Goal: Task Accomplishment & Management: Use online tool/utility

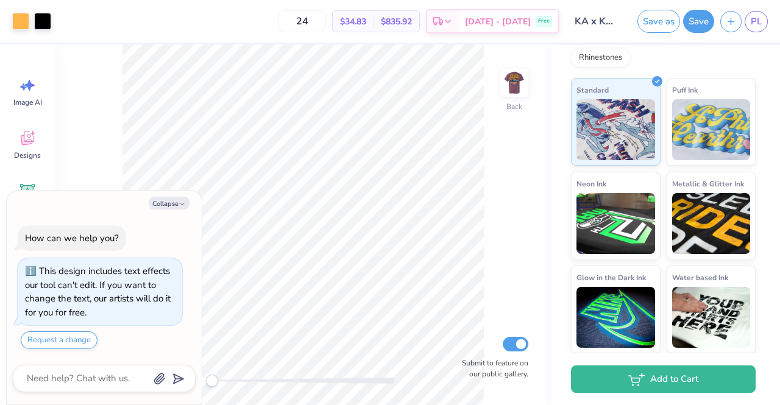
scroll to position [204, 0]
click at [513, 90] on img at bounding box center [514, 83] width 49 height 49
click at [147, 207] on div "Collapse" at bounding box center [104, 203] width 183 height 13
click at [174, 201] on button "Collapse" at bounding box center [169, 203] width 41 height 13
type textarea "x"
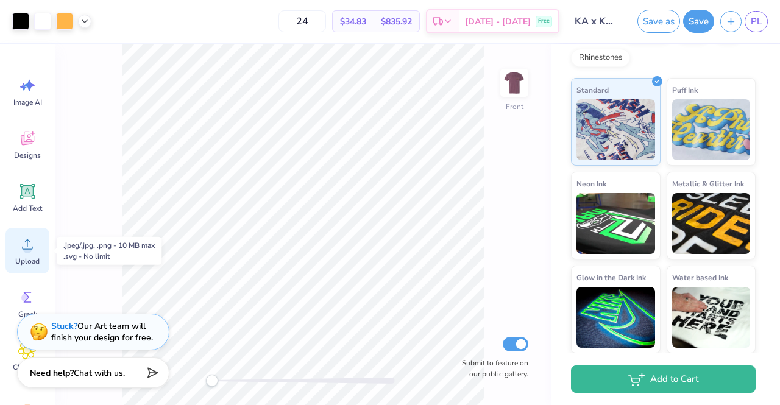
click at [32, 243] on icon at bounding box center [27, 244] width 18 height 18
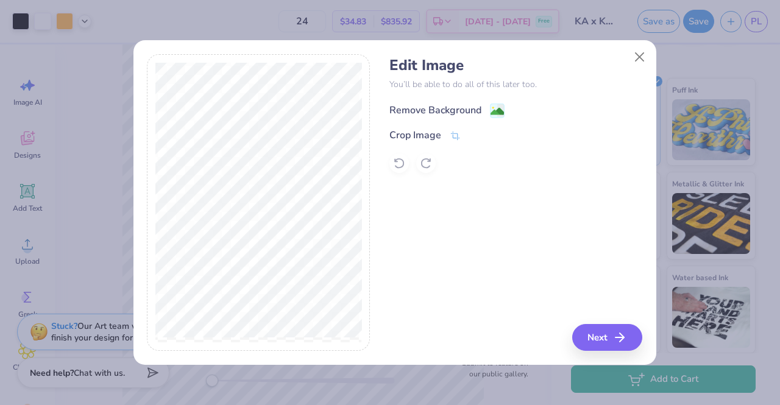
click at [450, 110] on div "Remove Background" at bounding box center [435, 110] width 92 height 15
click at [604, 337] on button "Next" at bounding box center [609, 337] width 70 height 27
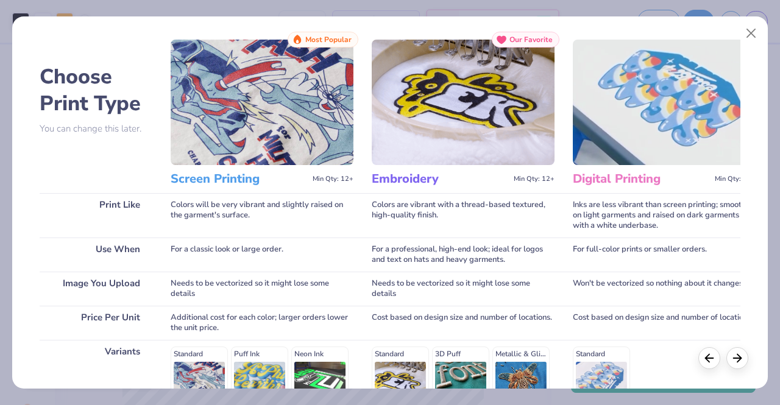
scroll to position [27, 0]
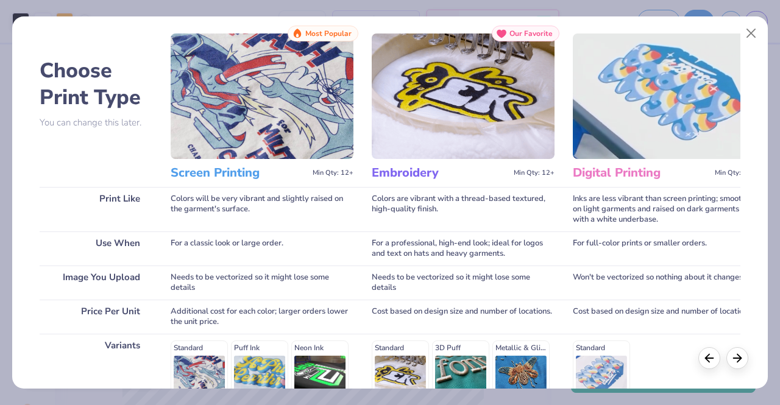
click at [266, 124] on img at bounding box center [262, 97] width 183 height 126
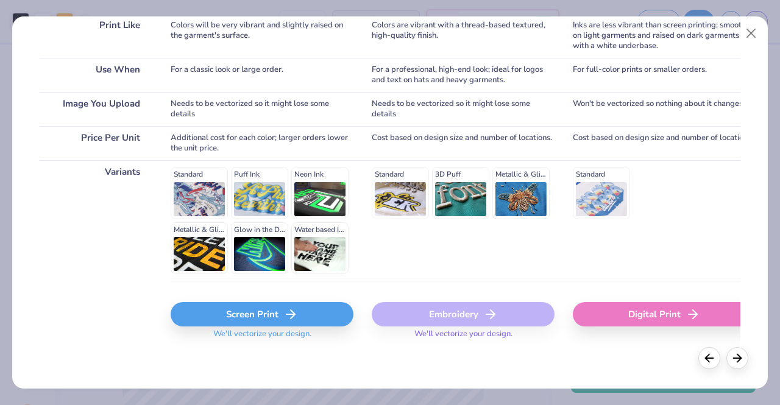
scroll to position [199, 0]
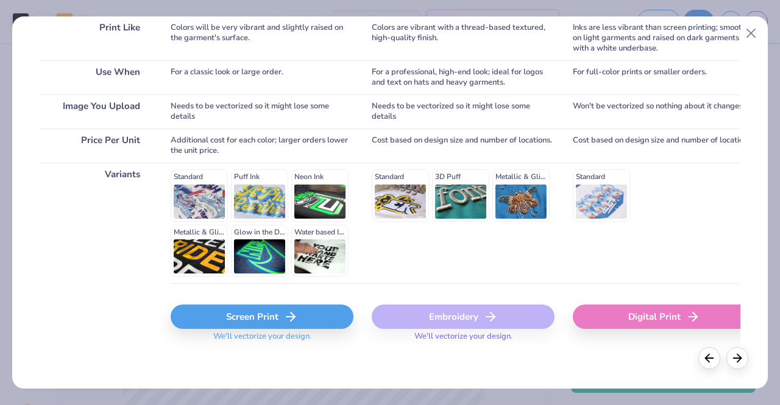
click at [288, 314] on icon at bounding box center [290, 317] width 15 height 15
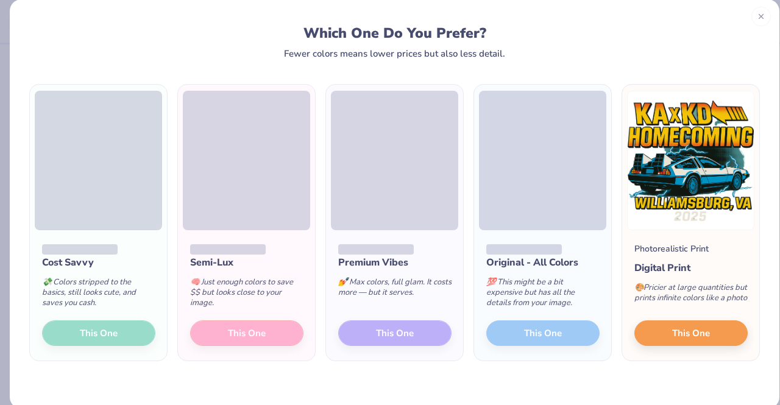
scroll to position [18, 0]
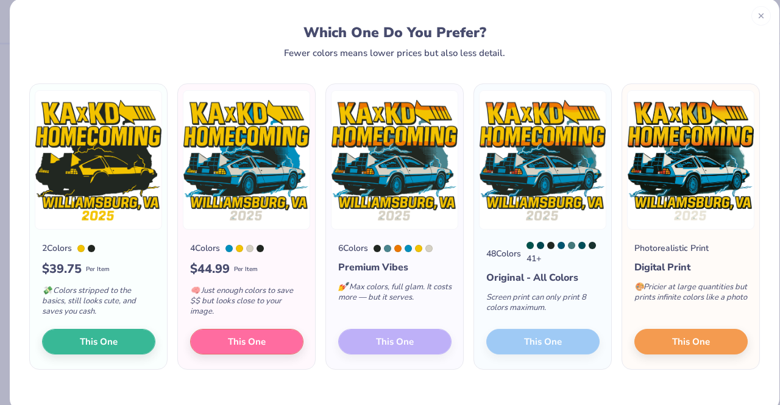
click at [407, 338] on div "6 Colors Premium Vibes 💅 Max colors, full glam. It costs more — but it serves. …" at bounding box center [394, 300] width 137 height 140
click at [380, 196] on img at bounding box center [394, 160] width 127 height 140
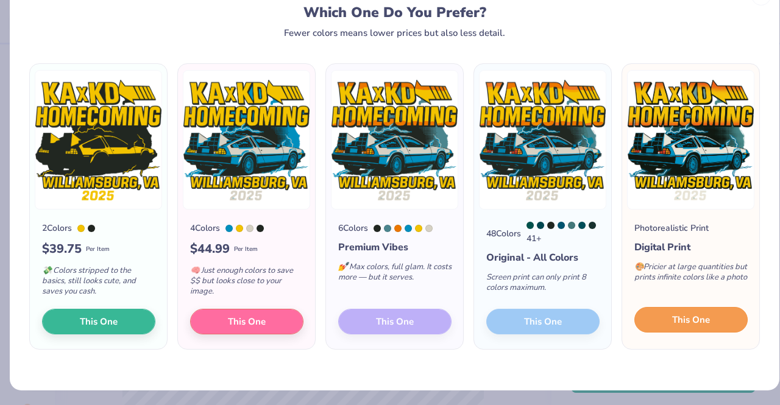
click at [654, 322] on button "This One" at bounding box center [690, 320] width 113 height 26
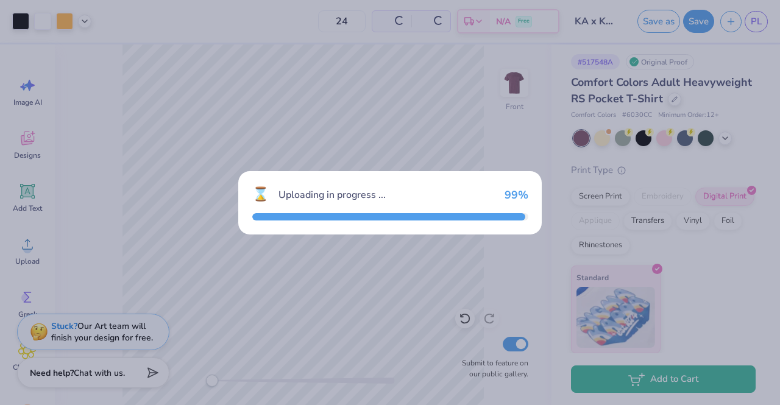
scroll to position [21, 0]
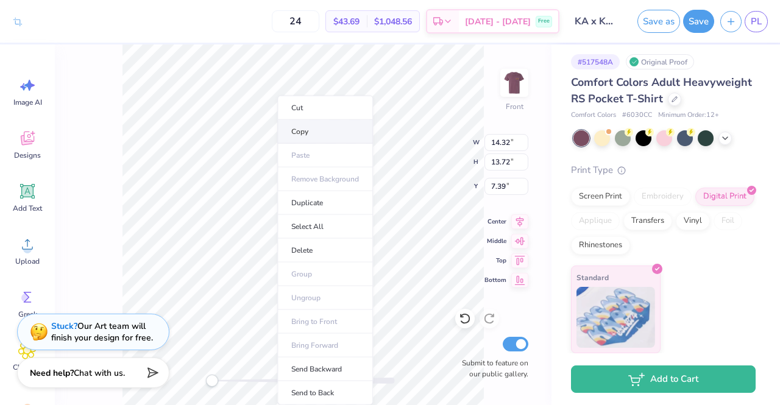
type input "12.50"
type input "12.91"
type input "3.00"
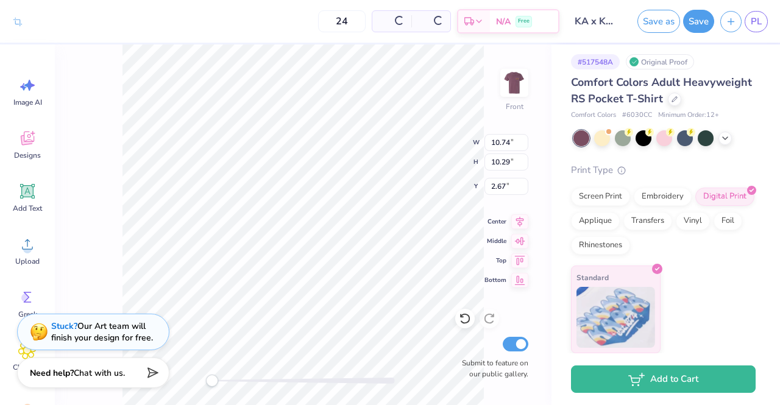
type input "10.74"
type input "10.29"
type input "2.67"
type input "11.87"
type input "11.37"
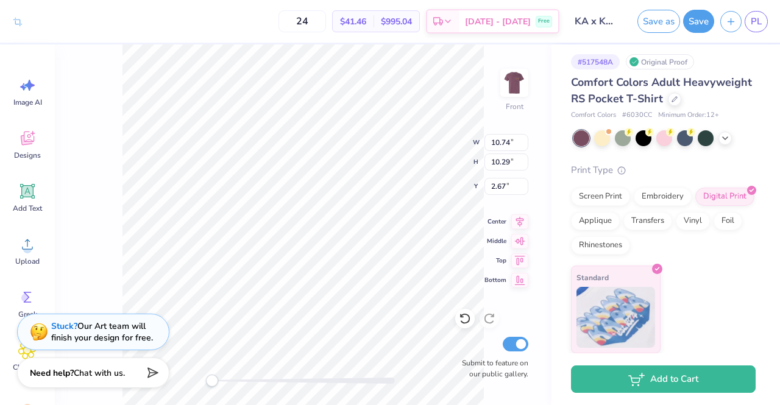
type input "3.00"
type input "12.32"
type input "11.80"
type input "12.98"
type input "12.43"
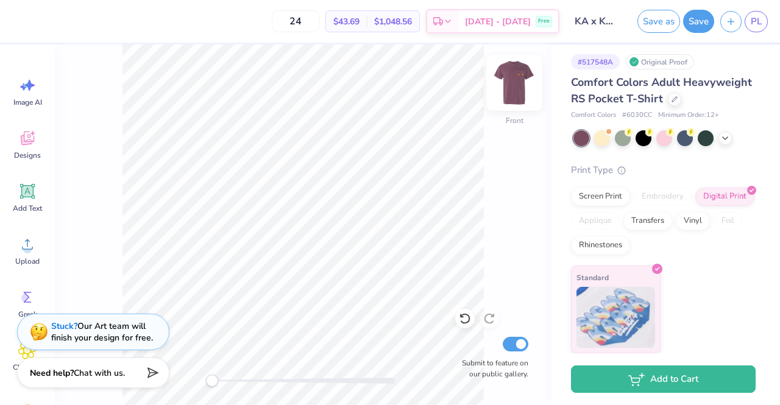
click at [511, 85] on img at bounding box center [514, 83] width 49 height 49
click at [512, 87] on img at bounding box center [514, 83] width 49 height 49
click at [512, 87] on img at bounding box center [514, 83] width 24 height 24
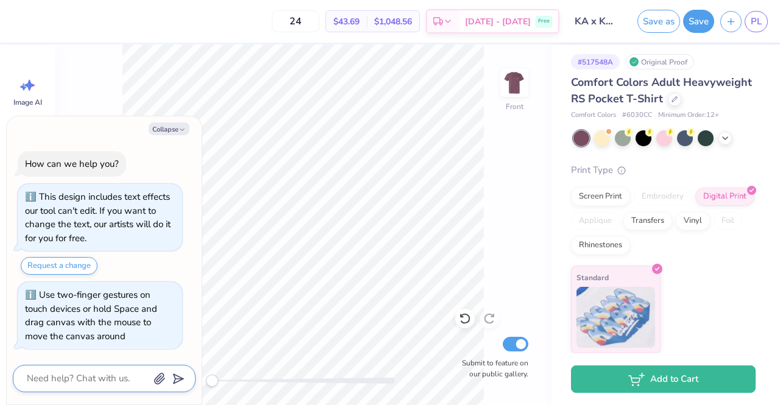
click at [105, 382] on textarea at bounding box center [88, 379] width 124 height 16
type textarea "x"
type textarea "a"
type textarea "x"
type textarea "ar"
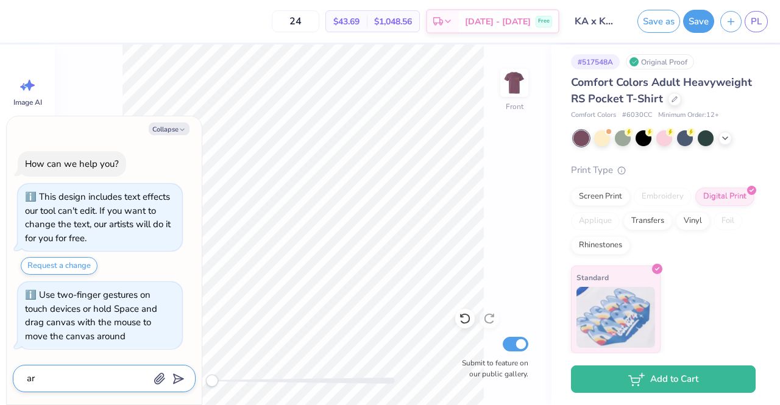
type textarea "x"
type textarea "are"
type textarea "x"
type textarea "are yo"
type textarea "x"
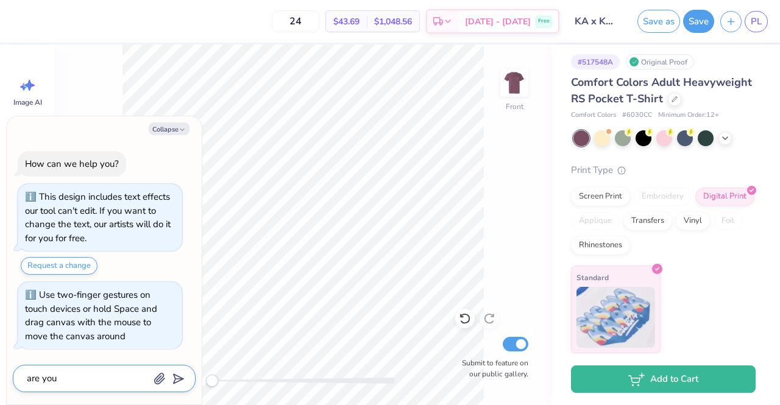
type textarea "are you"
type textarea "x"
type textarea "are you a"
type textarea "x"
type textarea "are you ab"
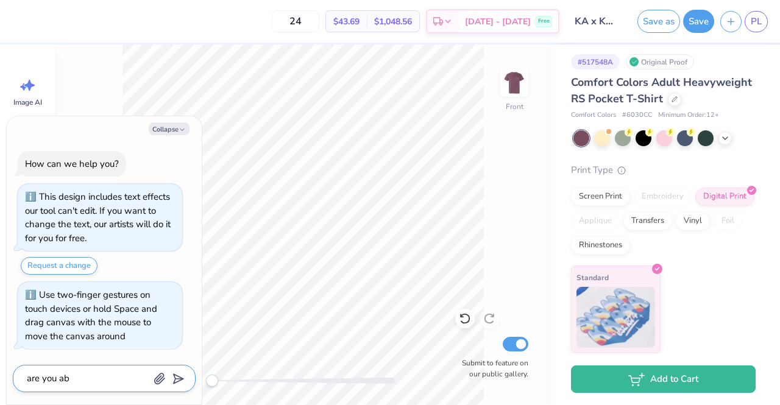
type textarea "x"
type textarea "are you abl"
type textarea "x"
type textarea "are you able"
type textarea "x"
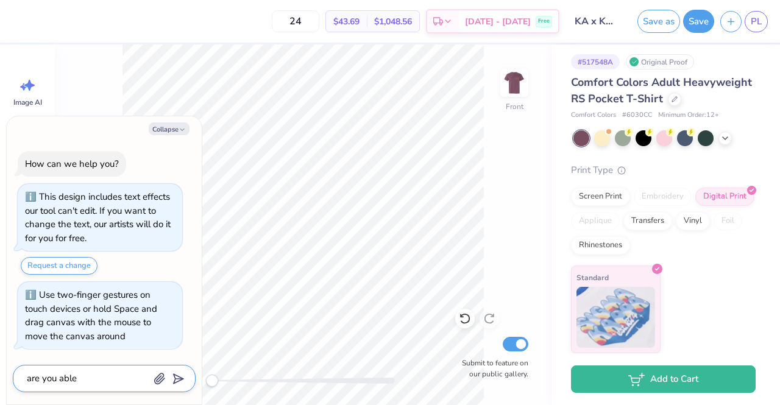
type textarea "are you able"
type textarea "x"
type textarea "are you able t"
type textarea "x"
type textarea "are you able to"
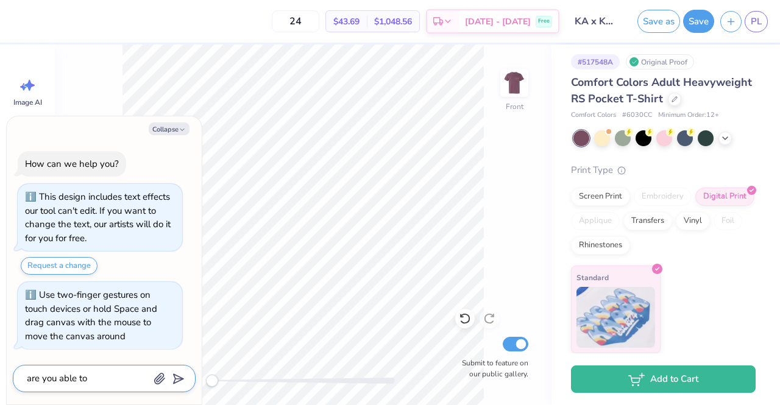
type textarea "x"
type textarea "are you able to"
type textarea "x"
type textarea "are you able to e"
type textarea "x"
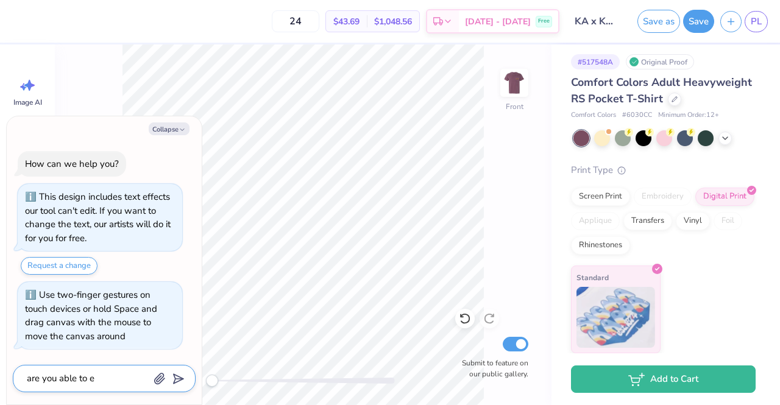
type textarea "are you able to ed"
type textarea "x"
type textarea "are you able to edi"
type textarea "x"
type textarea "are you able to edit"
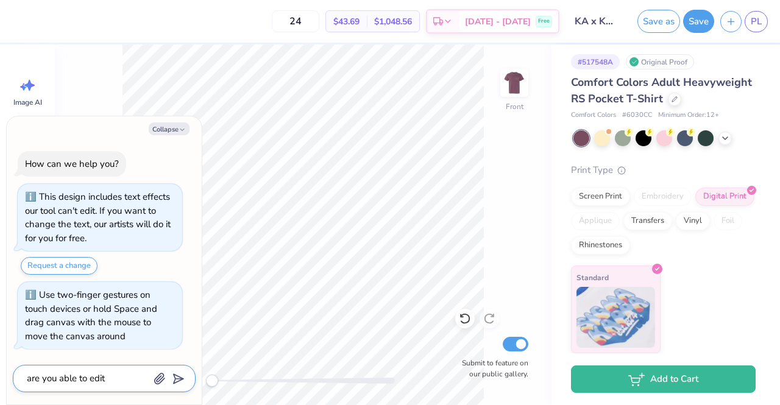
type textarea "x"
type textarea "are you able to edit"
type textarea "x"
type textarea "are you able to edit th"
type textarea "x"
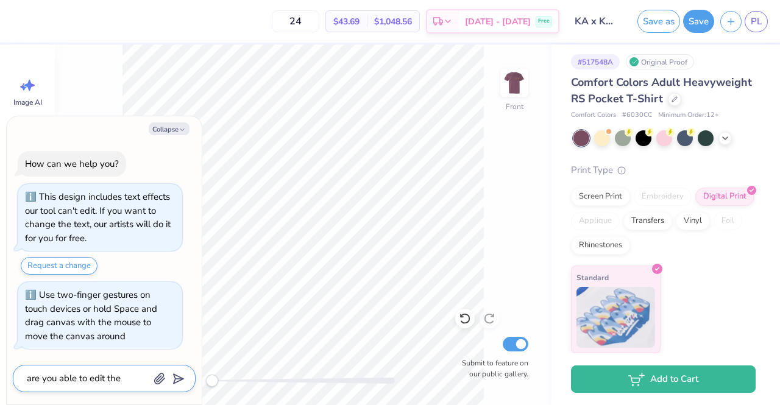
type textarea "are you able to edit the"
type textarea "x"
type textarea "are you able to edit the s"
type textarea "x"
type textarea "are you able to edit the"
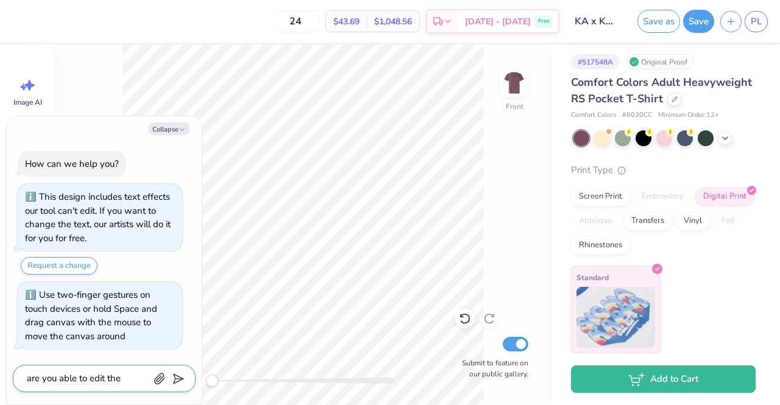
type textarea "x"
type textarea "are you able to edit the sh"
type textarea "x"
type textarea "are you able to edit the shi"
type textarea "x"
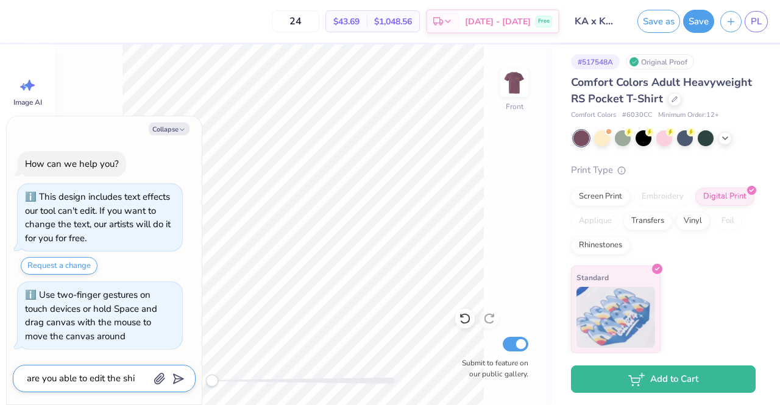
type textarea "are you able to edit the shir"
type textarea "x"
type textarea "are you able to edit the shirt"
type textarea "x"
type textarea "are you able to edit the shirt"
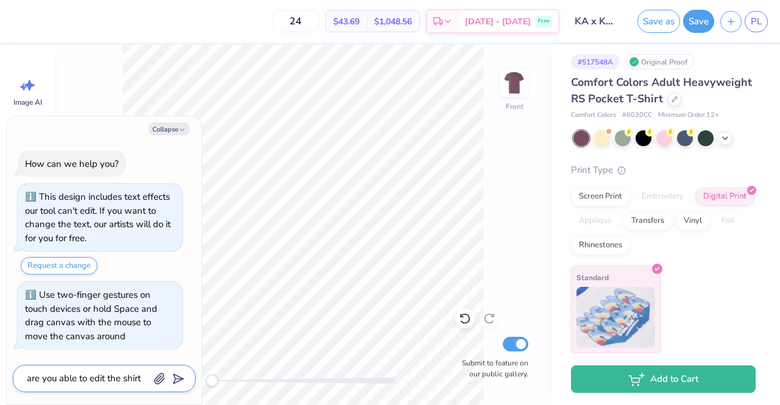
type textarea "x"
type textarea "are you able to edit the shirt o"
type textarea "x"
type textarea "are you able to edit the shirt on"
type textarea "x"
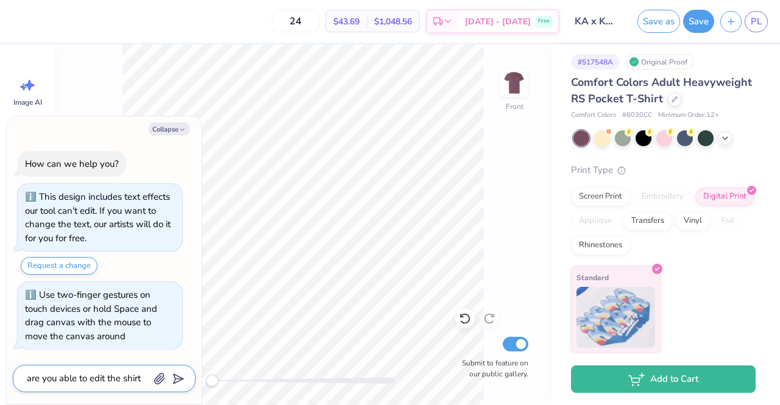
type textarea "are you able to edit the shirt on"
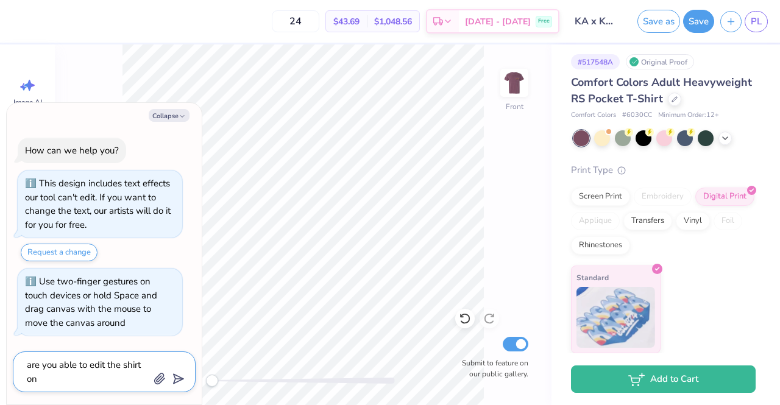
type textarea "x"
type textarea "are you able to edit the shirt on h"
type textarea "x"
type textarea "are you able to edit the shirt on he"
type textarea "x"
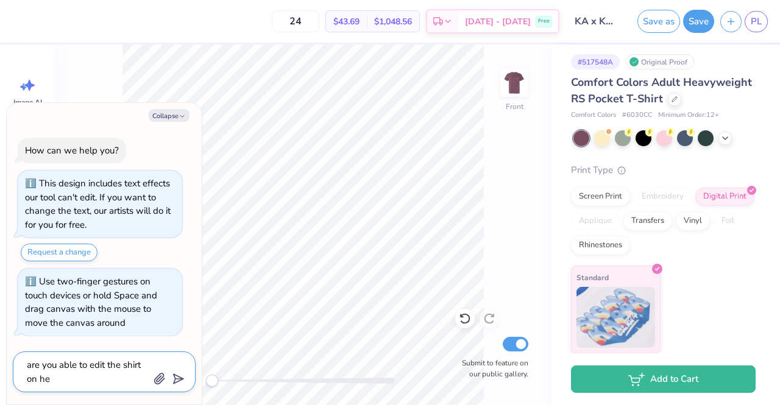
type textarea "are you able to edit the shirt on her"
type textarea "x"
type textarea "are you able to edit the shirt on here"
type textarea "x"
type textarea "are you able to edit the shirt on here?"
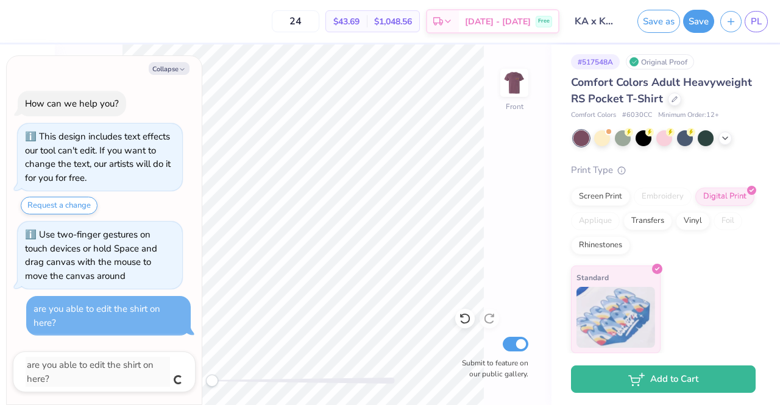
type textarea "x"
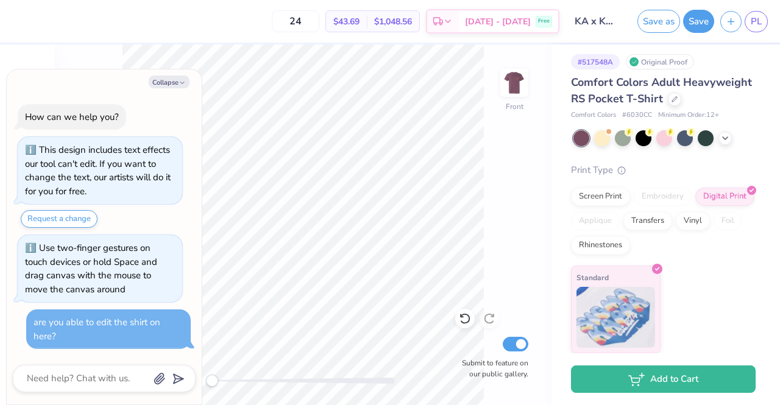
type textarea "x"
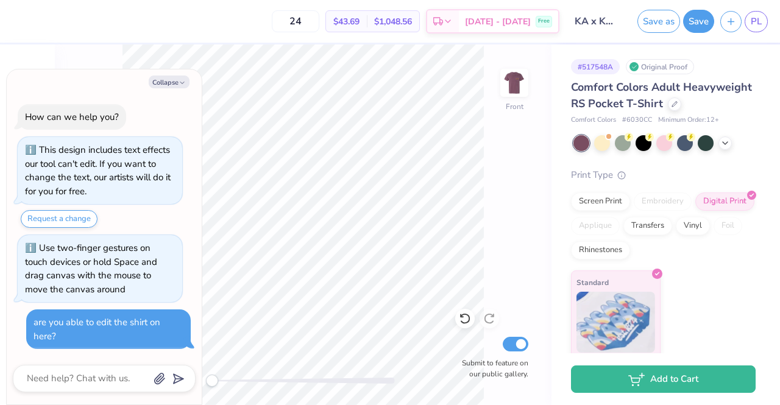
scroll to position [1, 0]
click at [317, 21] on input "24" at bounding box center [296, 21] width 48 height 22
type input "150"
type textarea "x"
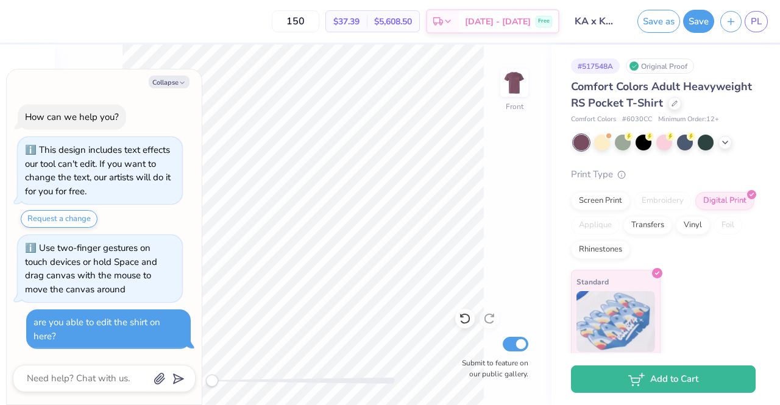
type input "150"
